Goal: Check status: Check status

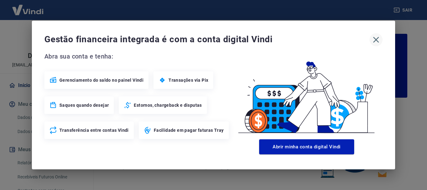
click at [377, 41] on icon "button" at bounding box center [377, 40] width 6 height 6
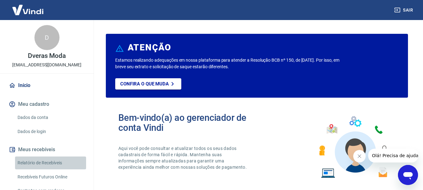
click at [50, 164] on link "Relatório de Recebíveis" at bounding box center [50, 162] width 71 height 13
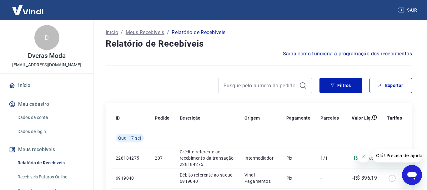
click at [26, 86] on link "Início" at bounding box center [47, 86] width 79 height 14
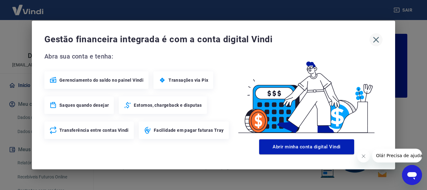
click at [375, 40] on icon "button" at bounding box center [376, 40] width 10 height 10
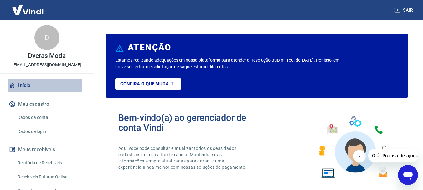
click at [25, 84] on link "Início" at bounding box center [47, 86] width 79 height 14
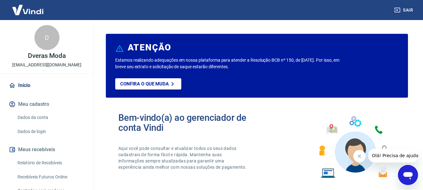
click at [59, 176] on link "Recebíveis Futuros Online" at bounding box center [50, 177] width 71 height 13
click at [45, 163] on link "Relatório de Recebíveis" at bounding box center [50, 162] width 71 height 13
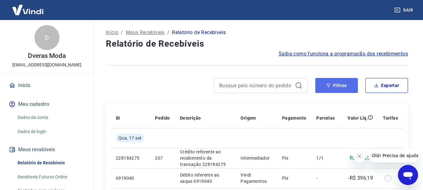
click at [331, 86] on button "Filtros" at bounding box center [336, 85] width 43 height 15
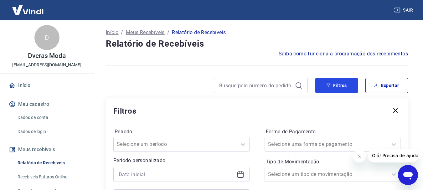
scroll to position [31, 0]
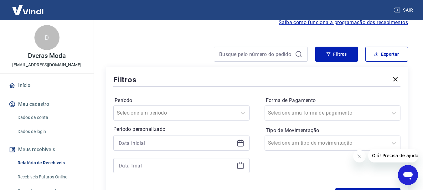
click at [241, 144] on icon at bounding box center [241, 143] width 8 height 8
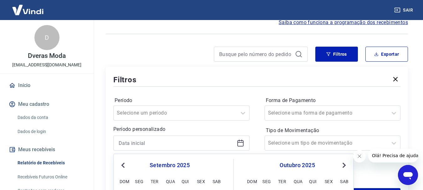
click at [124, 166] on span "Previous Month" at bounding box center [124, 164] width 0 height 7
click at [124, 165] on span "Previous Month" at bounding box center [124, 164] width 0 height 7
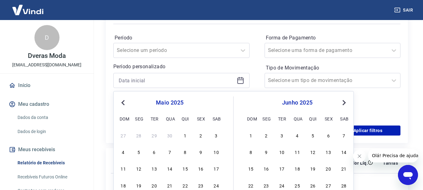
scroll to position [125, 0]
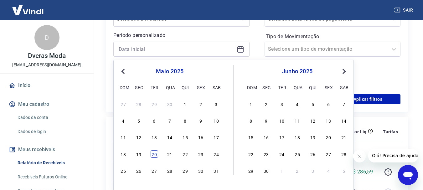
click at [156, 157] on div "20" at bounding box center [154, 154] width 8 height 8
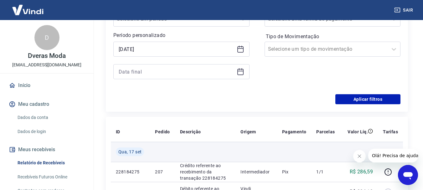
type input "[DATE]"
click at [153, 155] on td at bounding box center [162, 152] width 25 height 20
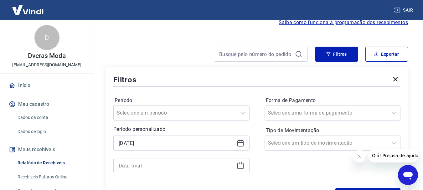
scroll to position [63, 0]
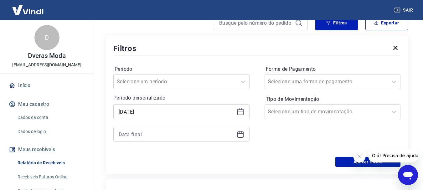
click at [239, 136] on icon at bounding box center [241, 134] width 8 height 8
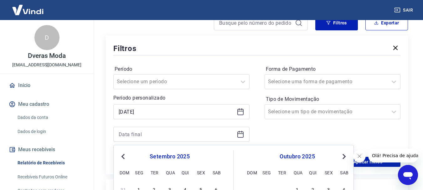
click at [122, 154] on button "Previous Month" at bounding box center [123, 157] width 8 height 8
click at [124, 157] on span "Previous Month" at bounding box center [124, 156] width 0 height 7
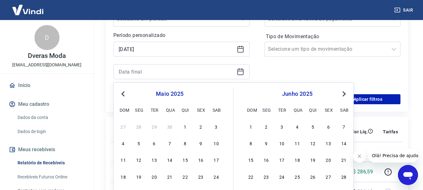
scroll to position [156, 0]
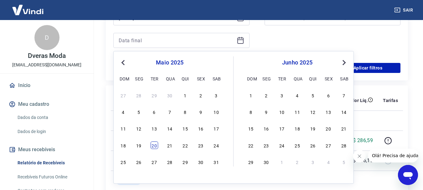
click at [156, 147] on div "20" at bounding box center [154, 145] width 8 height 8
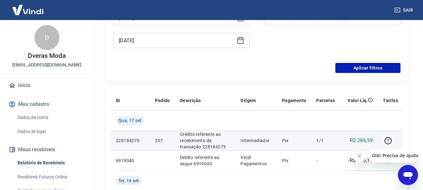
type input "[DATE]"
click at [155, 146] on td "207" at bounding box center [162, 140] width 25 height 20
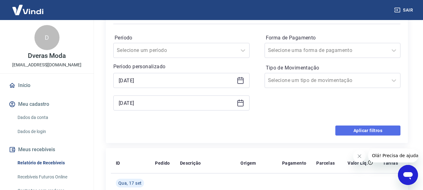
click at [368, 130] on button "Aplicar filtros" at bounding box center [367, 130] width 65 height 10
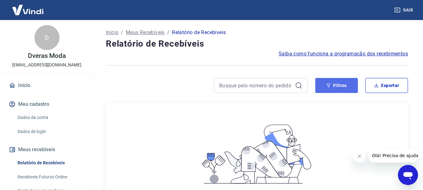
click at [334, 89] on button "Filtros" at bounding box center [336, 85] width 43 height 15
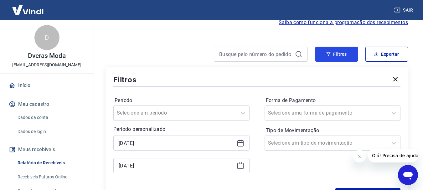
scroll to position [63, 0]
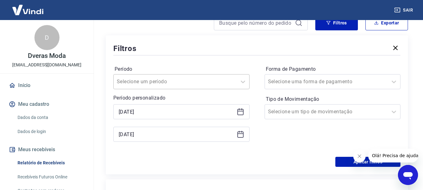
click at [181, 79] on div at bounding box center [175, 81] width 117 height 9
click at [287, 158] on div "Aplicar filtros" at bounding box center [256, 162] width 287 height 10
click at [58, 174] on link "Recebíveis Futuros Online" at bounding box center [50, 177] width 71 height 13
